Goal: Find contact information: Find contact information

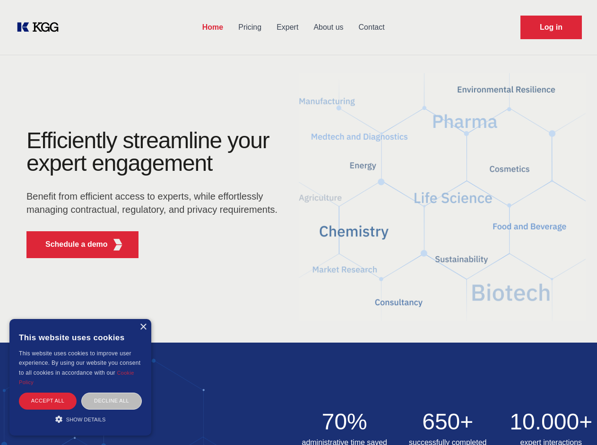
click at [298, 222] on div "Efficiently streamline your expert engagement Benefit from efficient access to …" at bounding box center [154, 197] width 287 height 137
click at [71, 245] on p "Schedule a demo" at bounding box center [76, 244] width 62 height 11
click at [143, 327] on div "×" at bounding box center [142, 327] width 7 height 7
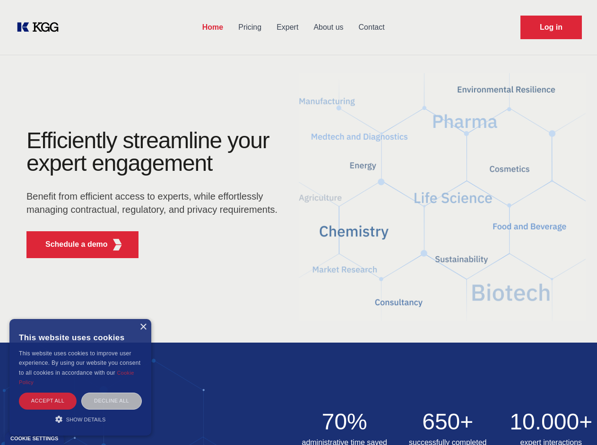
click at [48, 401] on div "Accept all" at bounding box center [48, 401] width 58 height 17
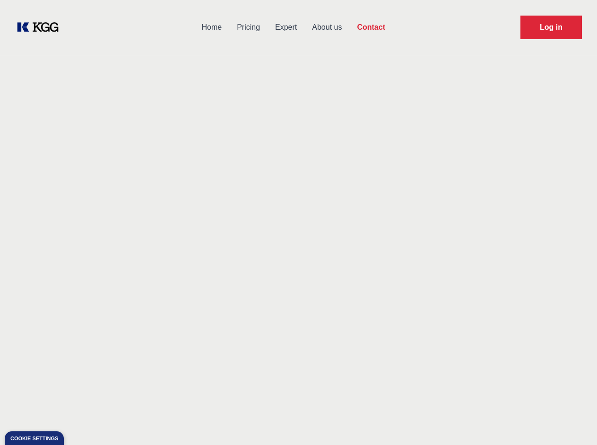
click at [111, 401] on div "Contact Information We would love to hear from you. Postal address [PERSON_NAME…" at bounding box center [132, 299] width 212 height 287
click at [80, 419] on main "Contact Any questions or remarks? Just write us a message and we will get back …" at bounding box center [298, 246] width 597 height 492
